Goal: Task Accomplishment & Management: Use online tool/utility

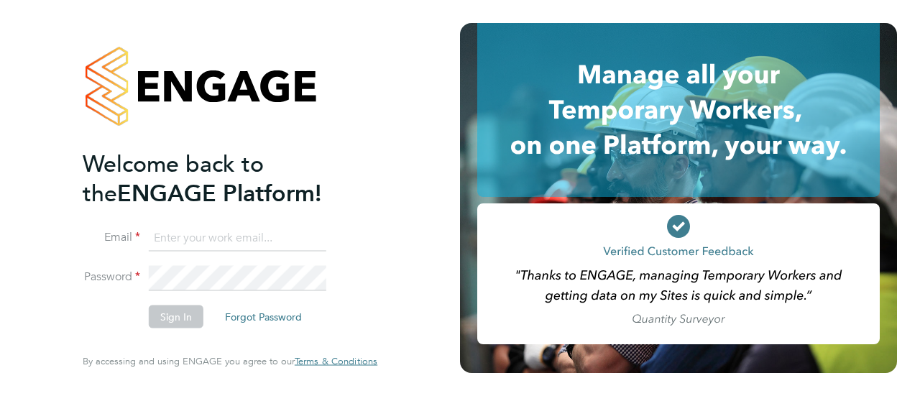
type input "[PERSON_NAME][EMAIL_ADDRESS][PERSON_NAME][DOMAIN_NAME]"
click at [188, 319] on button "Sign In" at bounding box center [176, 316] width 55 height 23
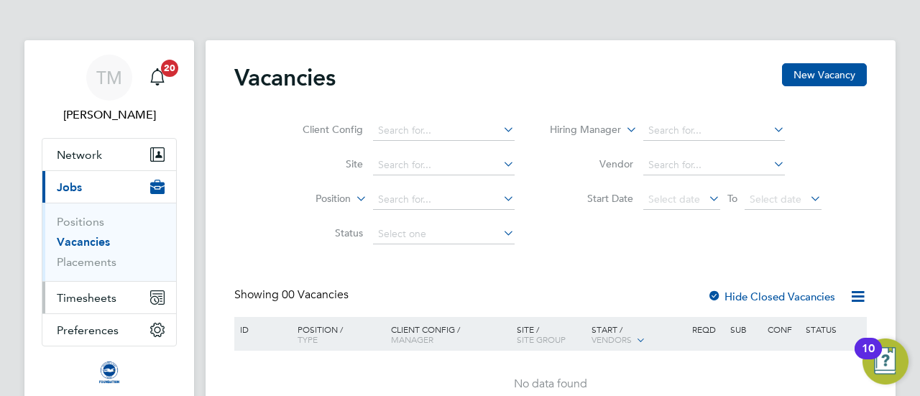
click at [96, 301] on span "Timesheets" at bounding box center [87, 298] width 60 height 14
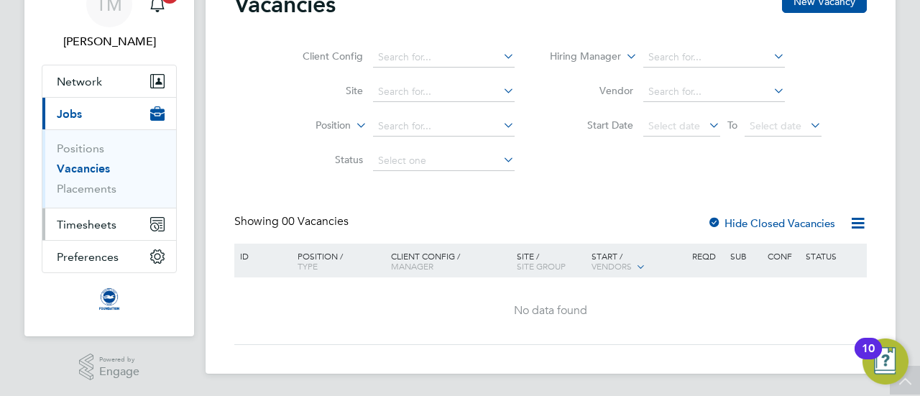
click at [83, 218] on span "Timesheets" at bounding box center [87, 225] width 60 height 14
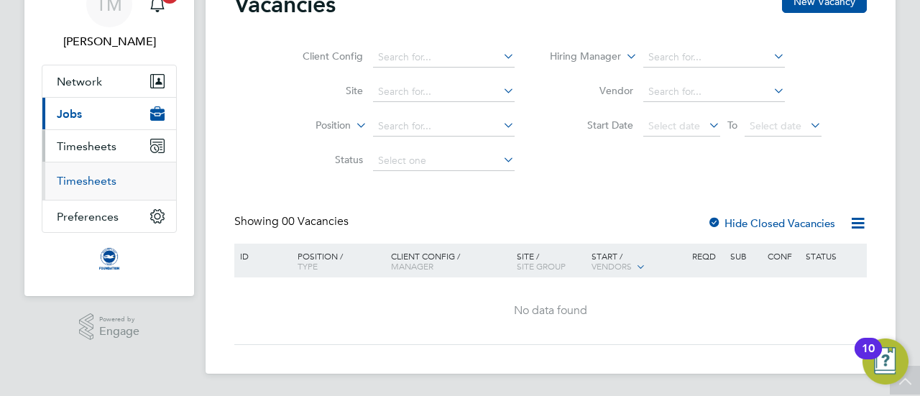
click at [94, 174] on link "Timesheets" at bounding box center [87, 181] width 60 height 14
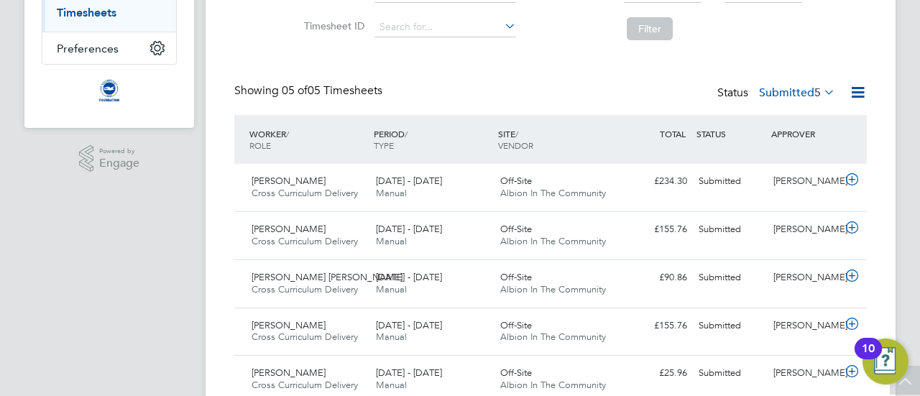
scroll to position [299, 0]
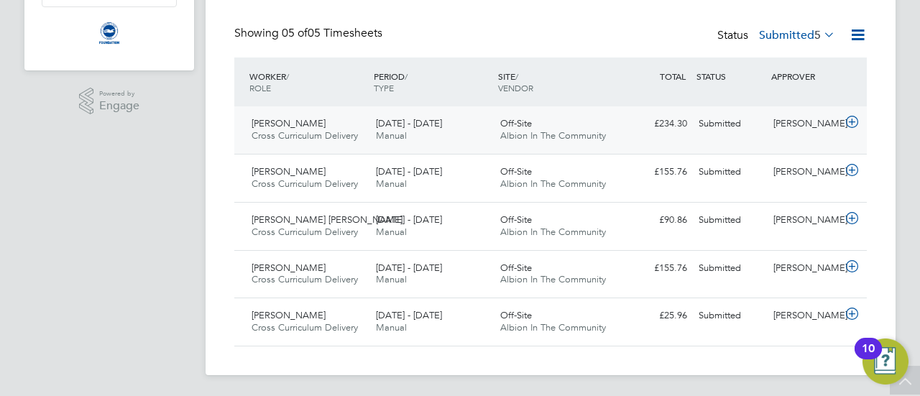
click at [851, 128] on icon at bounding box center [852, 121] width 18 height 11
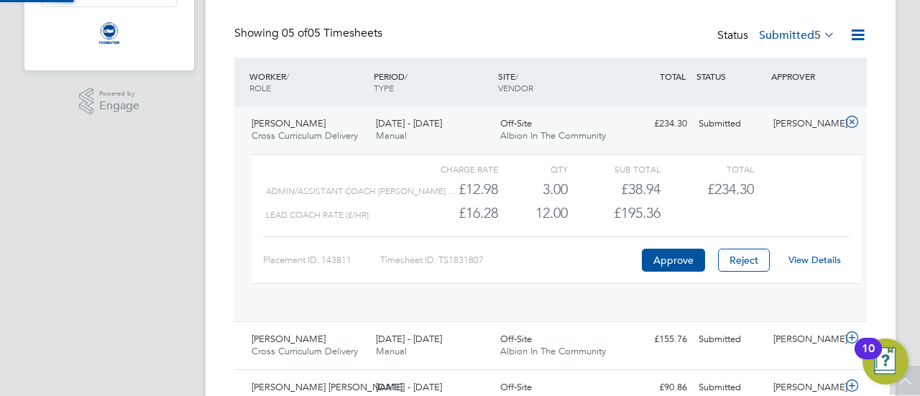
scroll to position [24, 140]
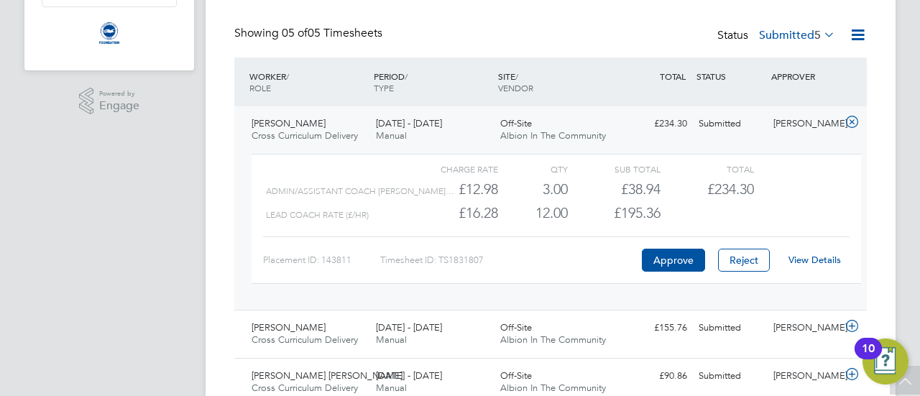
click at [808, 262] on link "View Details" at bounding box center [814, 260] width 52 height 12
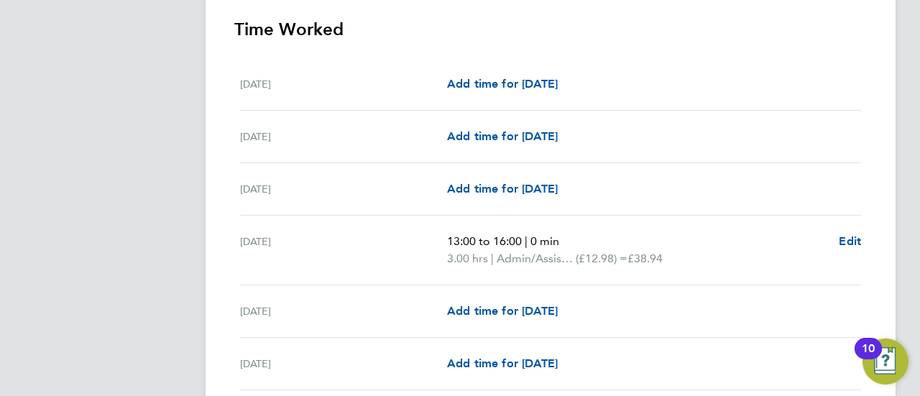
scroll to position [428, 0]
